Goal: Check status: Check status

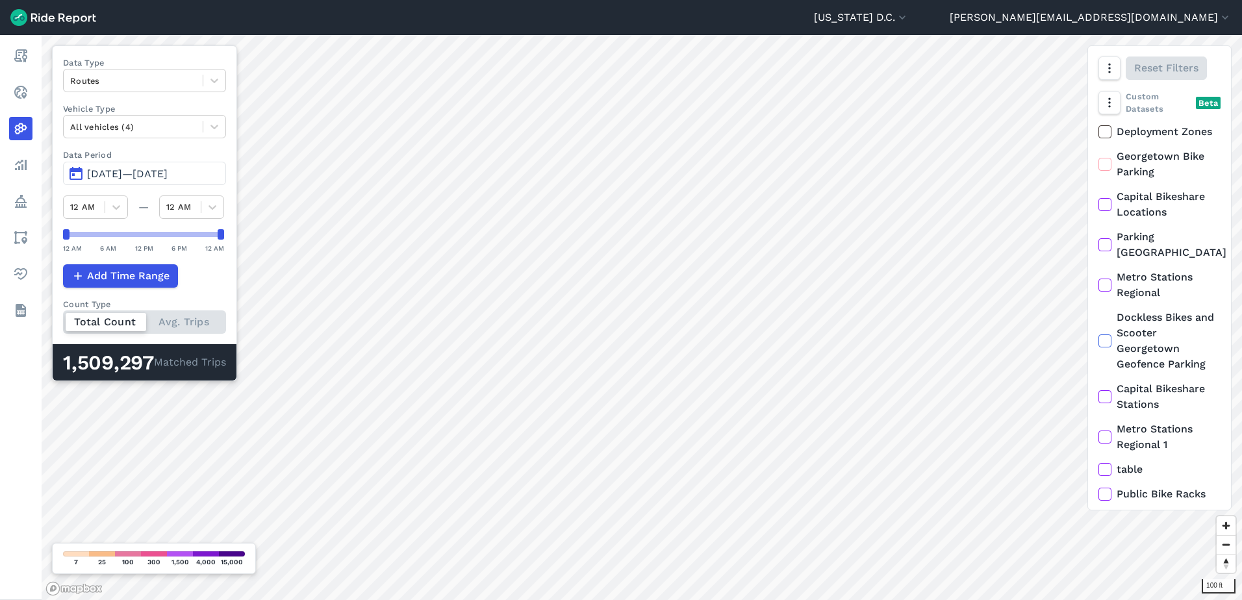
click at [71, 172] on button "[DATE]—[DATE]" at bounding box center [144, 173] width 163 height 23
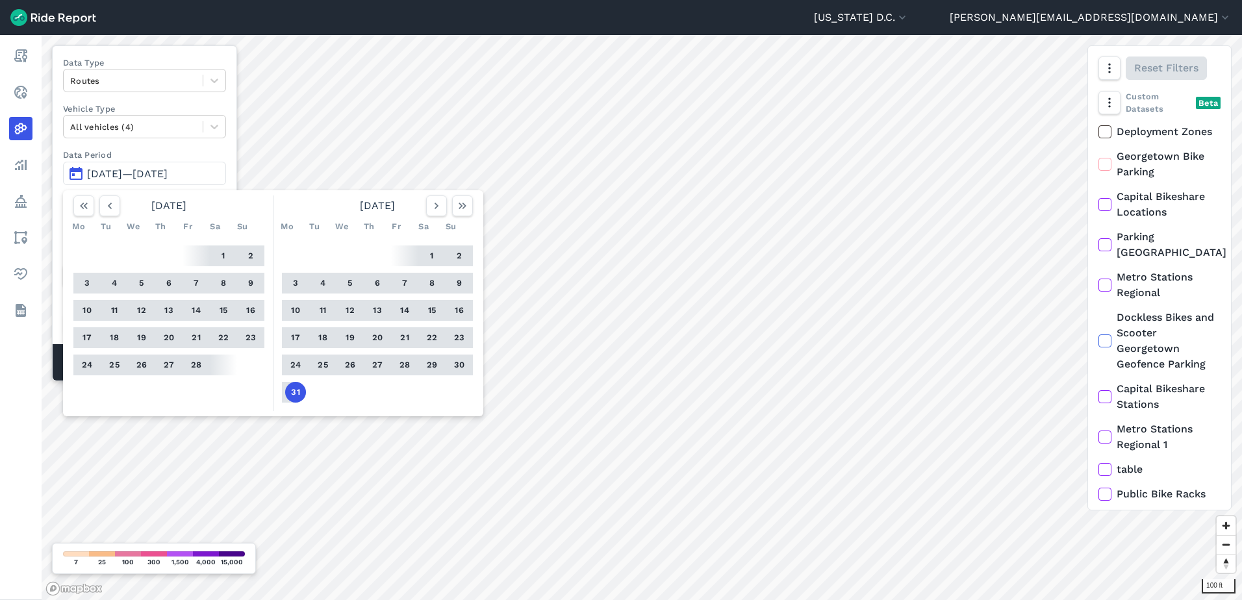
click at [222, 257] on button "1" at bounding box center [223, 256] width 21 height 21
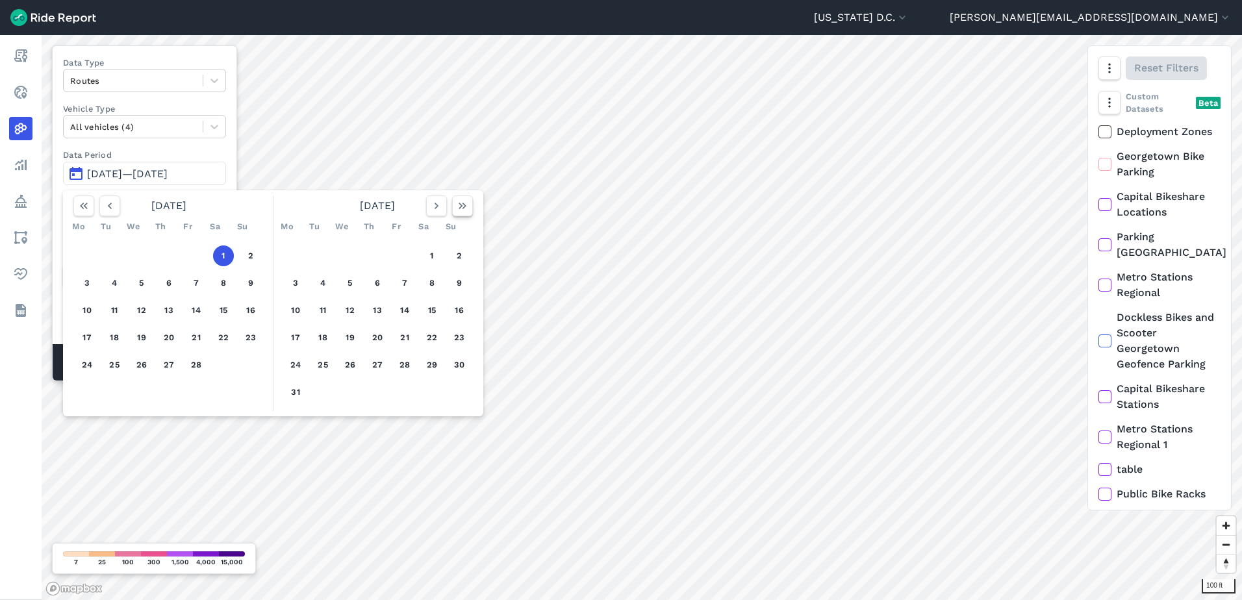
click at [462, 205] on icon "button" at bounding box center [462, 205] width 13 height 13
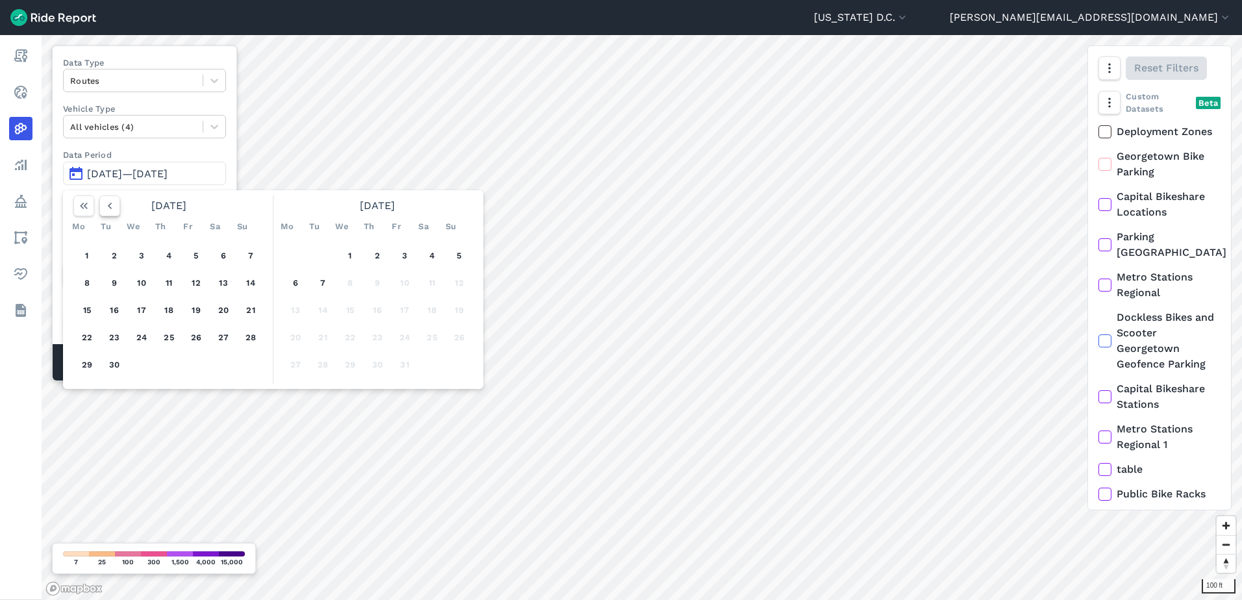
click at [103, 206] on icon "button" at bounding box center [109, 205] width 13 height 13
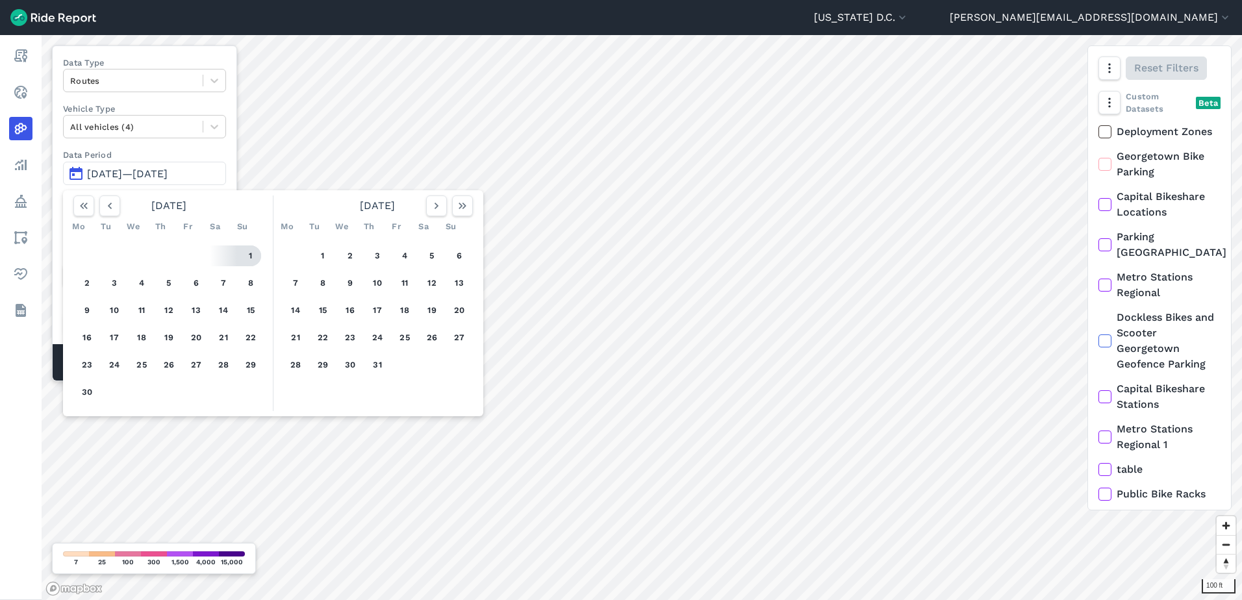
click at [253, 255] on button "1" at bounding box center [250, 256] width 21 height 21
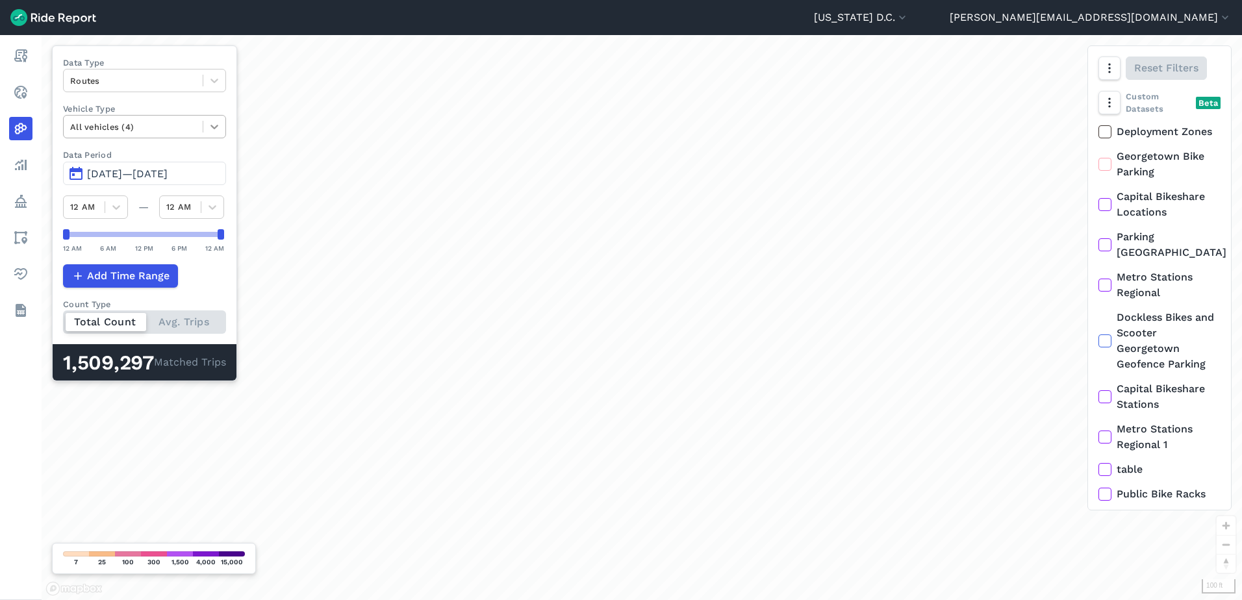
click at [213, 124] on icon at bounding box center [214, 126] width 13 height 13
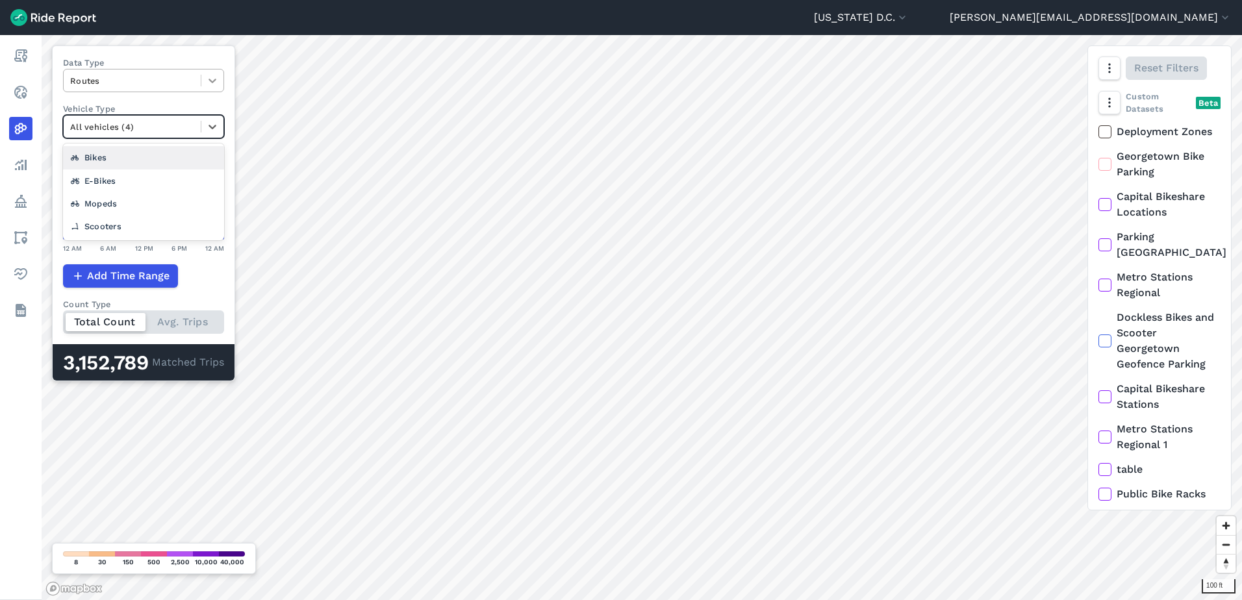
click at [213, 79] on icon at bounding box center [212, 80] width 13 height 13
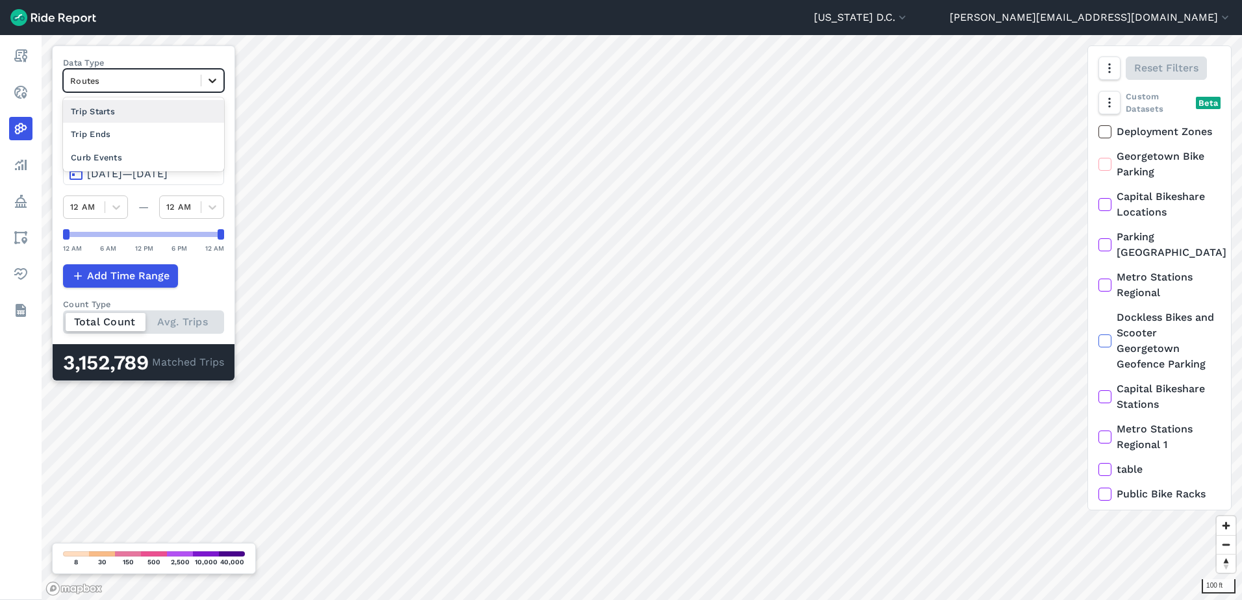
click at [213, 79] on icon at bounding box center [212, 80] width 13 height 13
